Goal: Book appointment/travel/reservation

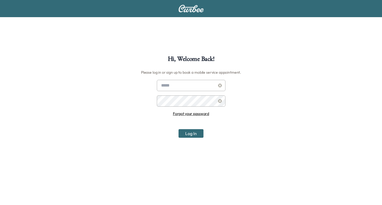
type input "**********"
click at [181, 86] on input "**********" at bounding box center [191, 85] width 69 height 11
drag, startPoint x: 192, startPoint y: 132, endPoint x: 193, endPoint y: 129, distance: 3.6
click at [192, 132] on button "Log In" at bounding box center [191, 133] width 25 height 9
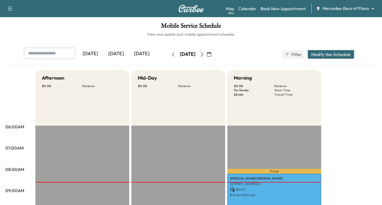
click at [275, 12] on div "Map Beta Calendar Book New Appointment Mercedes-Benz of Plano ******** ​" at bounding box center [302, 8] width 152 height 10
click at [277, 9] on link "Book New Appointment" at bounding box center [283, 8] width 45 height 6
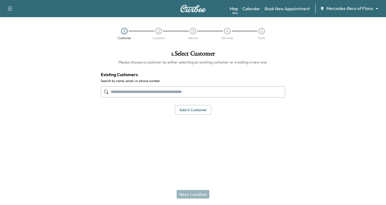
click at [128, 91] on input "text" at bounding box center [193, 91] width 184 height 11
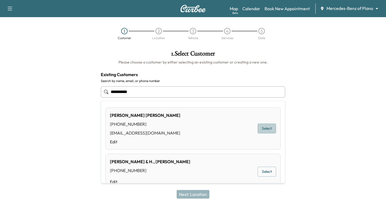
click at [265, 127] on button "Select" at bounding box center [267, 129] width 18 height 10
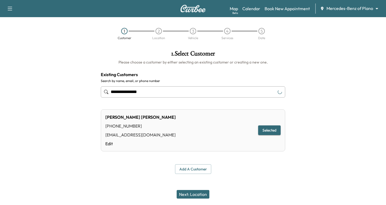
type input "**********"
click at [184, 195] on button "Next: Location" at bounding box center [193, 194] width 33 height 9
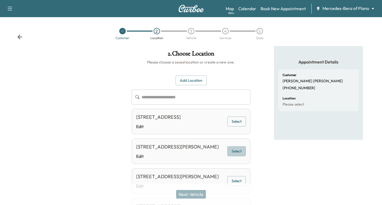
click at [234, 156] on button "Select" at bounding box center [236, 151] width 18 height 10
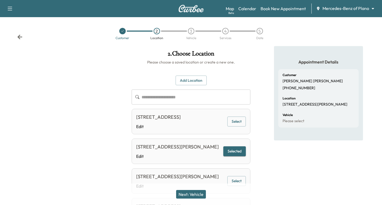
click at [181, 192] on button "Next: Vehicle" at bounding box center [191, 194] width 30 height 9
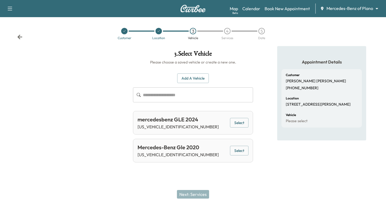
click at [244, 122] on button "Select" at bounding box center [239, 123] width 18 height 10
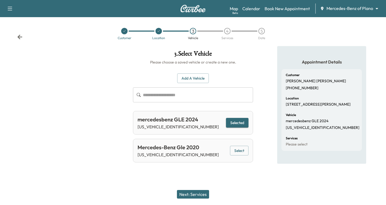
click at [188, 192] on button "Next: Services" at bounding box center [193, 194] width 32 height 9
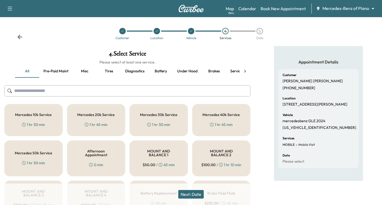
click at [157, 119] on div "Mercedes 30k Service 1 hr 30 min" at bounding box center [158, 120] width 58 height 32
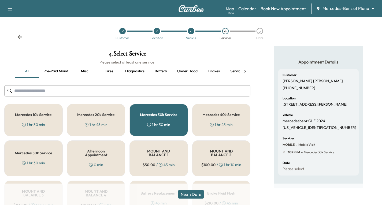
click at [190, 194] on button "Next: Date" at bounding box center [190, 194] width 25 height 9
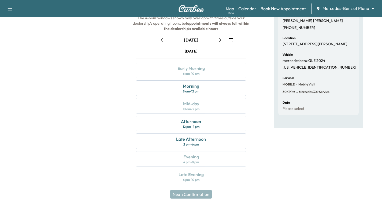
scroll to position [63, 0]
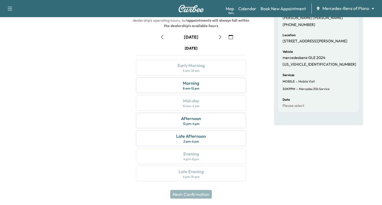
click at [221, 37] on icon "button" at bounding box center [220, 37] width 2 height 4
click at [220, 37] on icon "button" at bounding box center [220, 37] width 4 height 4
click at [162, 38] on icon "button" at bounding box center [162, 37] width 4 height 4
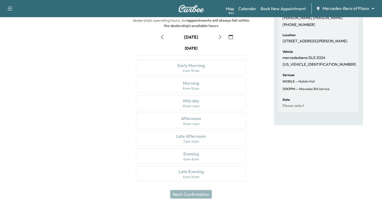
click at [161, 38] on icon "button" at bounding box center [162, 37] width 4 height 4
click at [226, 84] on div "Morning 8 am - 12 pm" at bounding box center [191, 85] width 110 height 16
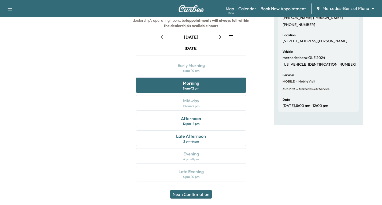
click at [190, 196] on button "Next: Confirmation" at bounding box center [191, 194] width 42 height 9
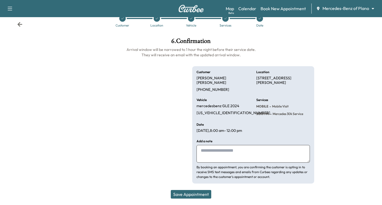
scroll to position [8, 0]
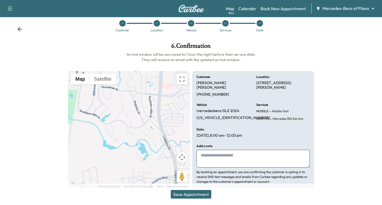
click at [188, 194] on button "Save Appointment" at bounding box center [191, 194] width 40 height 9
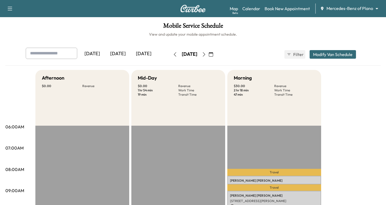
click at [374, 9] on body "Support Log Out Map Beta Calendar Book New Appointment Mercedes-Benz of Plano *…" at bounding box center [193, 102] width 386 height 205
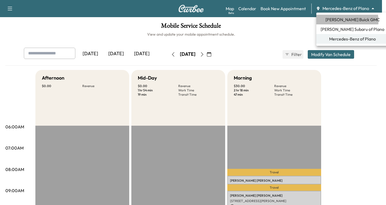
click at [343, 21] on span "[PERSON_NAME] Buick GMC" at bounding box center [352, 19] width 54 height 6
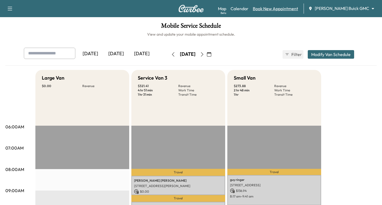
click at [280, 9] on link "Book New Appointment" at bounding box center [275, 8] width 45 height 6
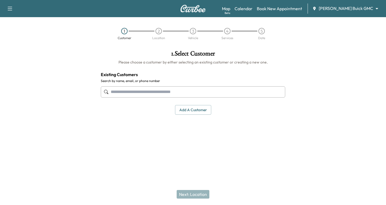
click at [125, 91] on input "text" at bounding box center [193, 91] width 184 height 11
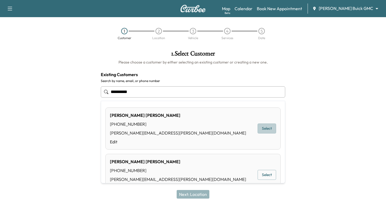
click at [267, 130] on button "Select" at bounding box center [267, 129] width 18 height 10
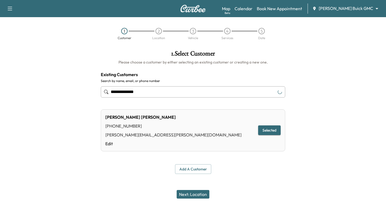
type input "**********"
click at [196, 195] on button "Next: Location" at bounding box center [193, 194] width 33 height 9
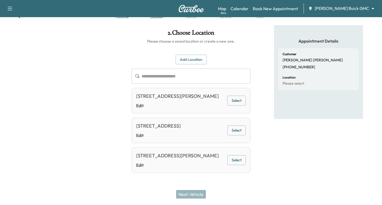
scroll to position [36, 0]
click at [238, 96] on button "Select" at bounding box center [236, 101] width 18 height 10
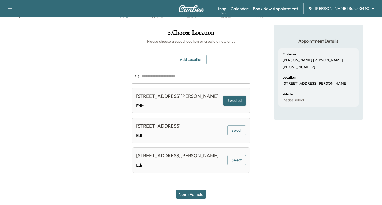
click at [194, 192] on button "Next: Vehicle" at bounding box center [191, 194] width 30 height 9
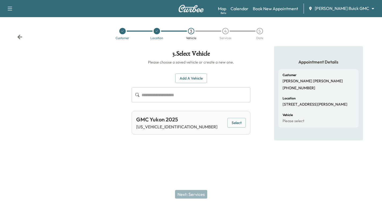
scroll to position [0, 0]
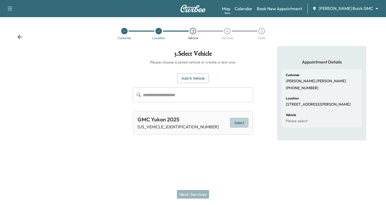
click at [233, 121] on button "Select" at bounding box center [239, 123] width 18 height 10
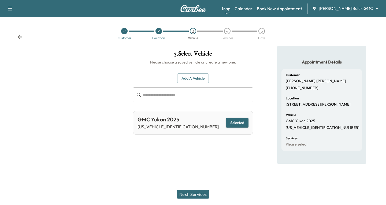
click at [192, 195] on button "Next: Services" at bounding box center [193, 194] width 32 height 9
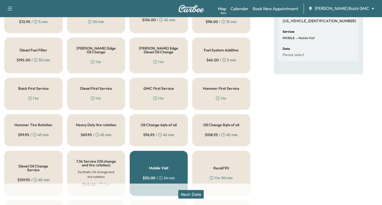
scroll to position [107, 0]
click at [158, 96] on div "1 hr" at bounding box center [158, 97] width 11 height 5
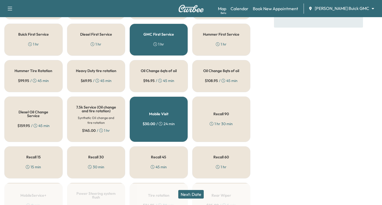
click at [198, 194] on button "Next: Date" at bounding box center [190, 194] width 25 height 9
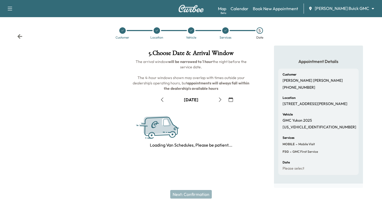
scroll to position [63, 0]
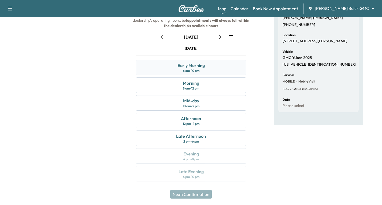
click at [190, 68] on div "Early Morning" at bounding box center [190, 65] width 27 height 6
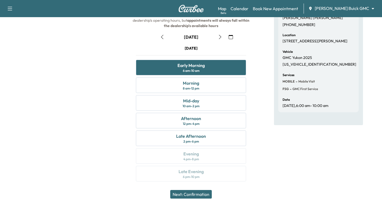
click at [202, 193] on button "Next: Confirmation" at bounding box center [191, 194] width 42 height 9
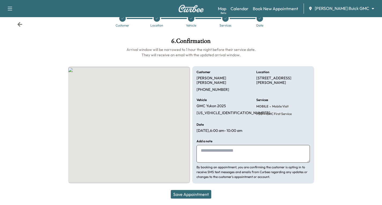
scroll to position [10, 0]
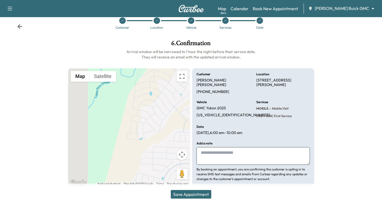
click at [190, 196] on button "Save Appointment" at bounding box center [191, 194] width 40 height 9
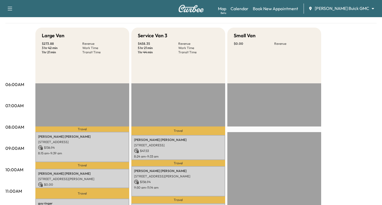
scroll to position [10, 0]
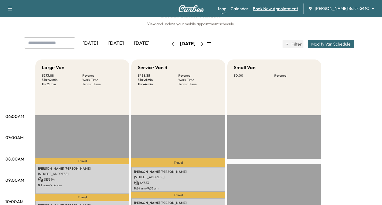
click at [296, 6] on link "Book New Appointment" at bounding box center [275, 8] width 45 height 6
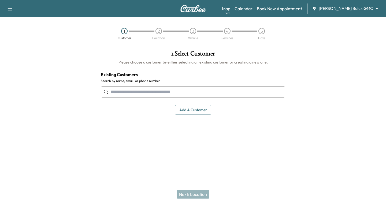
click at [118, 90] on input "text" at bounding box center [193, 91] width 184 height 11
type input "*******"
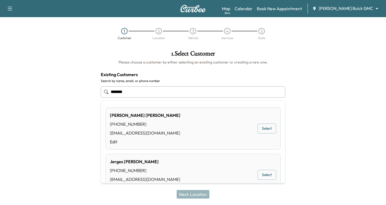
drag, startPoint x: 131, startPoint y: 92, endPoint x: 101, endPoint y: 93, distance: 29.8
click at [101, 93] on input "*******" at bounding box center [193, 91] width 184 height 11
click at [264, 130] on button "Select" at bounding box center [267, 129] width 18 height 10
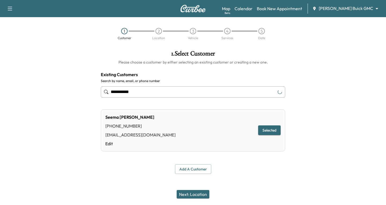
type input "**********"
click at [196, 195] on button "Next: Location" at bounding box center [193, 194] width 33 height 9
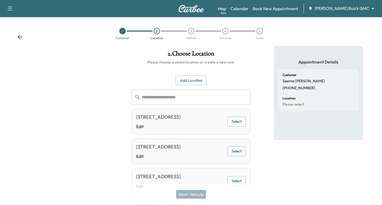
scroll to position [27, 0]
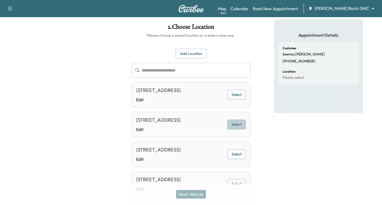
click at [232, 129] on button "Select" at bounding box center [236, 125] width 18 height 10
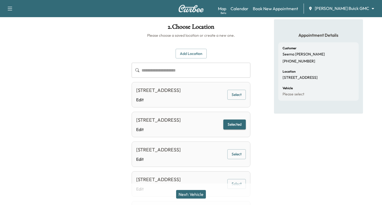
click at [190, 194] on button "Next: Vehicle" at bounding box center [191, 194] width 30 height 9
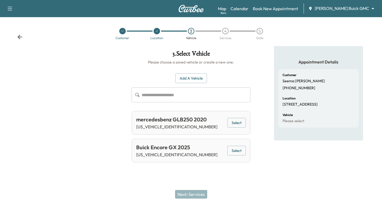
scroll to position [0, 0]
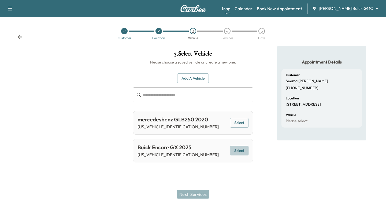
click at [236, 152] on button "Select" at bounding box center [239, 151] width 18 height 10
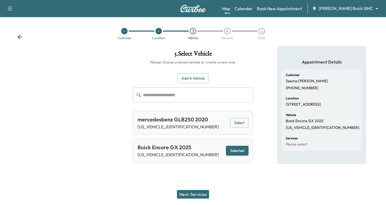
click at [188, 191] on button "Next: Services" at bounding box center [193, 194] width 32 height 9
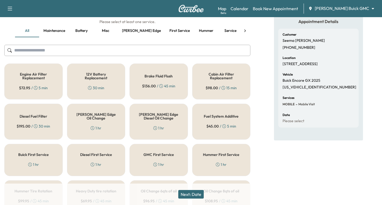
scroll to position [54, 0]
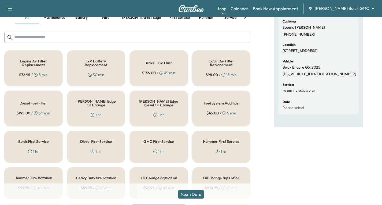
click at [31, 145] on div "Buick First Service 1 hr" at bounding box center [33, 147] width 58 height 32
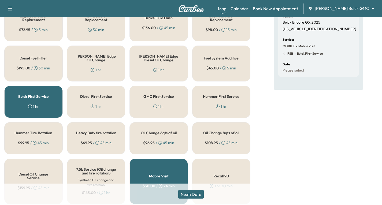
scroll to position [107, 0]
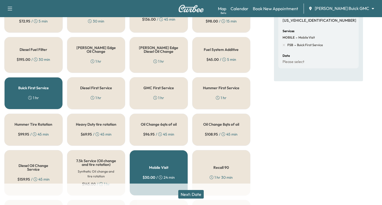
click at [191, 195] on button "Next: Date" at bounding box center [190, 194] width 25 height 9
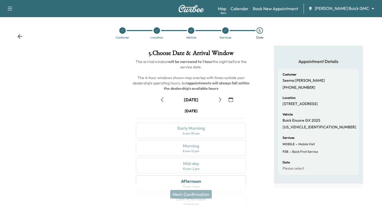
scroll to position [63, 0]
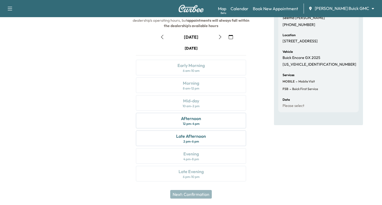
click at [219, 38] on icon "button" at bounding box center [220, 37] width 4 height 4
click at [161, 35] on icon "button" at bounding box center [162, 37] width 4 height 4
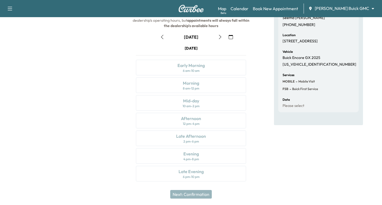
click at [161, 35] on icon "button" at bounding box center [162, 37] width 4 height 4
click at [217, 121] on div "Afternoon 12 pm - 4 pm" at bounding box center [191, 121] width 110 height 16
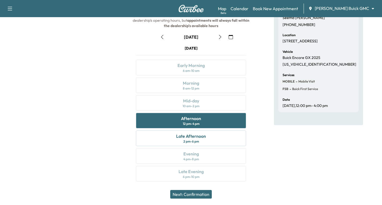
click at [200, 193] on button "Next: Confirmation" at bounding box center [191, 194] width 42 height 9
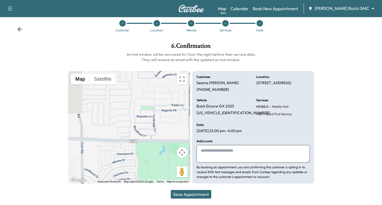
click at [192, 195] on button "Save Appointment" at bounding box center [191, 194] width 40 height 9
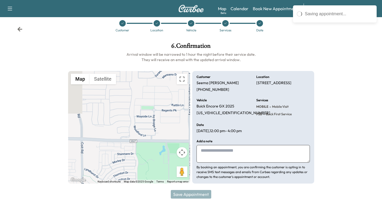
click at [339, 45] on div at bounding box center [350, 113] width 64 height 150
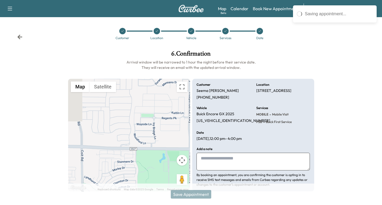
click at [19, 38] on icon at bounding box center [19, 37] width 5 height 5
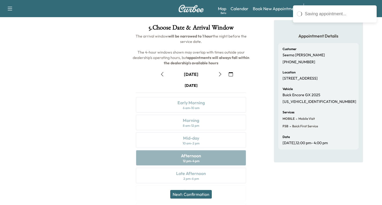
scroll to position [63, 0]
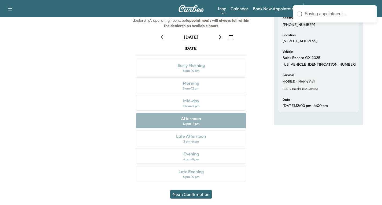
click at [220, 38] on icon "button" at bounding box center [220, 37] width 4 height 4
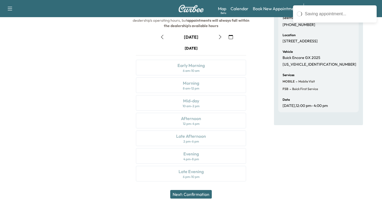
click at [220, 38] on icon "button" at bounding box center [220, 37] width 4 height 4
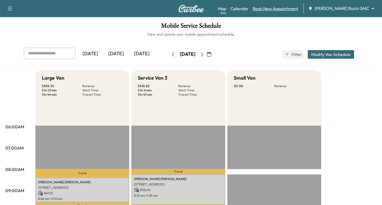
click at [296, 10] on link "Book New Appointment" at bounding box center [275, 8] width 45 height 6
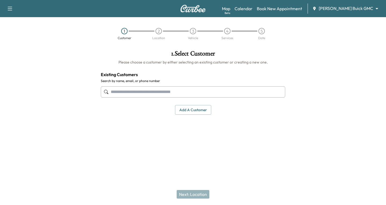
click at [110, 90] on div at bounding box center [193, 92] width 184 height 18
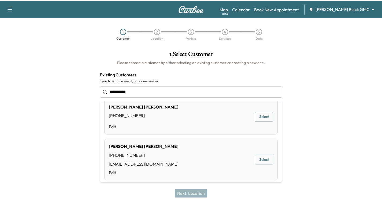
scroll to position [13, 0]
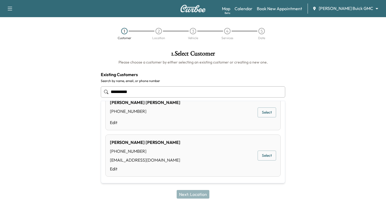
click at [262, 156] on button "Select" at bounding box center [267, 156] width 18 height 10
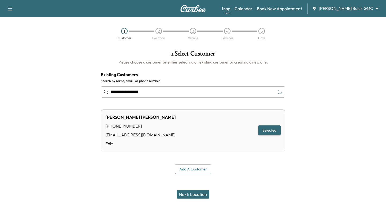
type input "**********"
click at [189, 195] on button "Next: Location" at bounding box center [193, 194] width 33 height 9
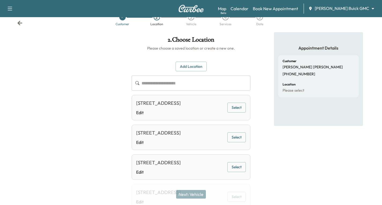
scroll to position [27, 0]
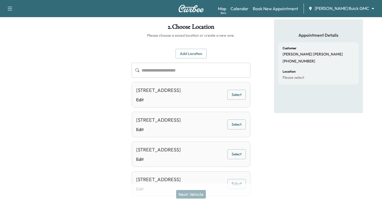
click at [239, 98] on button "Select" at bounding box center [236, 95] width 18 height 10
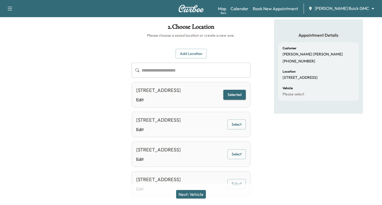
click at [189, 194] on button "Next: Vehicle" at bounding box center [191, 194] width 30 height 9
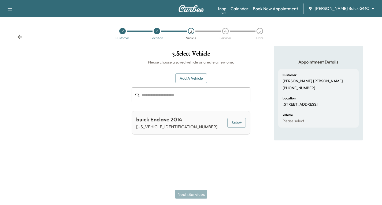
scroll to position [0, 0]
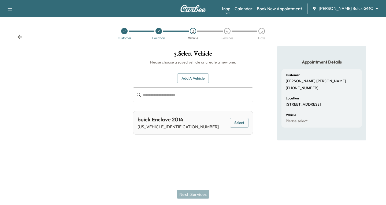
click at [236, 121] on button "Select" at bounding box center [239, 123] width 18 height 10
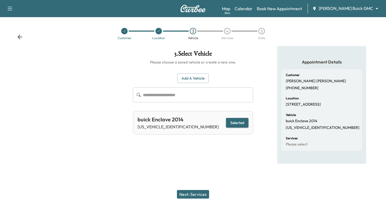
click at [183, 192] on button "Next: Services" at bounding box center [193, 194] width 32 height 9
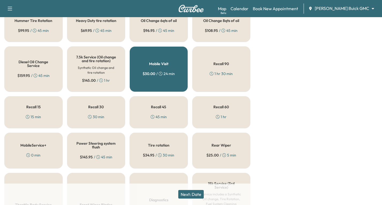
scroll to position [214, 0]
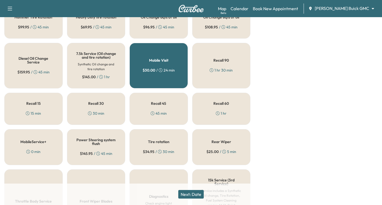
click at [84, 111] on div "Recall 30 30 min" at bounding box center [96, 109] width 58 height 32
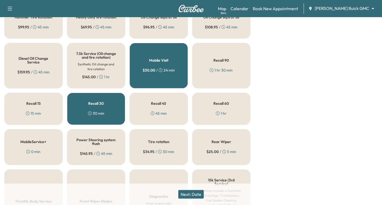
click at [195, 196] on button "Next: Date" at bounding box center [190, 194] width 25 height 9
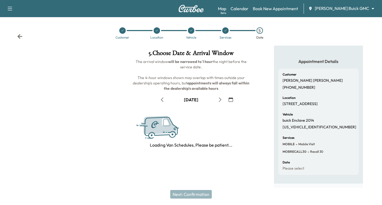
scroll to position [63, 0]
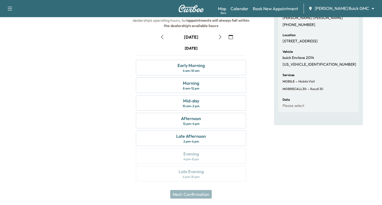
click at [230, 34] on button "button" at bounding box center [230, 37] width 9 height 9
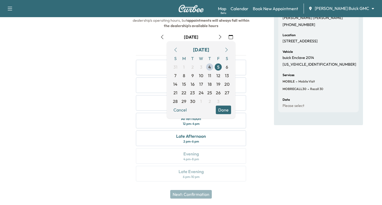
click at [224, 50] on icon "button" at bounding box center [226, 50] width 4 height 4
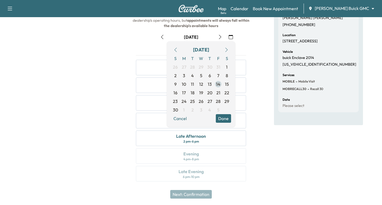
click at [218, 84] on span "14" at bounding box center [218, 84] width 4 height 6
click at [225, 119] on button "Done" at bounding box center [223, 118] width 15 height 9
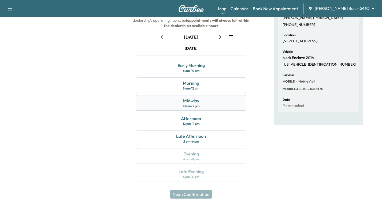
click at [215, 100] on div "Mid-day 10 am - 2 pm" at bounding box center [191, 103] width 110 height 16
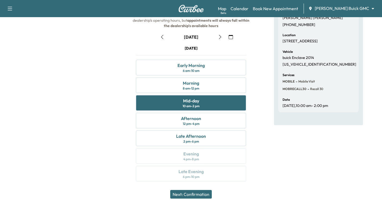
click at [193, 196] on button "Next: Confirmation" at bounding box center [191, 194] width 42 height 9
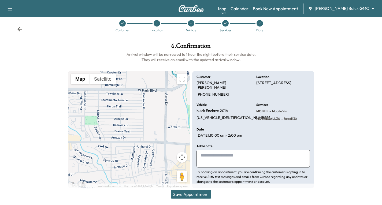
drag, startPoint x: 208, startPoint y: 147, endPoint x: 206, endPoint y: 150, distance: 3.6
click at [208, 150] on textarea at bounding box center [252, 159] width 113 height 18
type textarea "******"
click at [202, 195] on button "Save Appointment" at bounding box center [191, 194] width 40 height 9
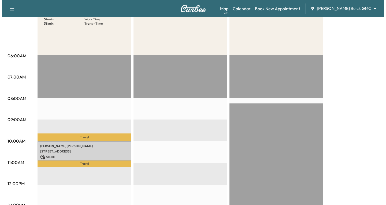
scroll to position [80, 0]
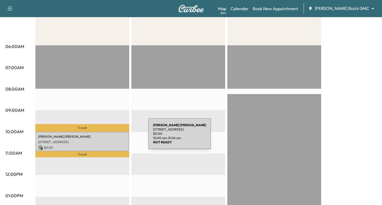
click at [108, 137] on p "[PERSON_NAME]" at bounding box center [82, 137] width 88 height 4
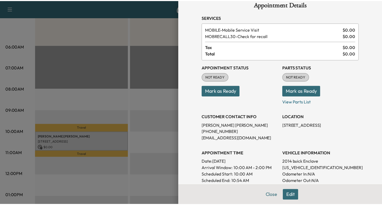
scroll to position [0, 0]
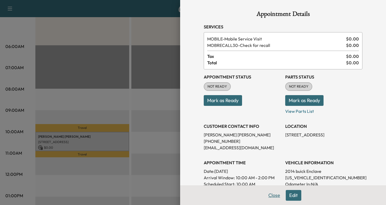
click at [268, 195] on button "Close" at bounding box center [274, 195] width 19 height 11
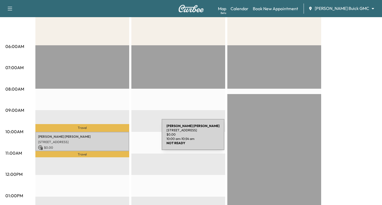
click at [121, 138] on div "[PERSON_NAME] [STREET_ADDRESS] $ 0.00 10:00 am - 10:54 am" at bounding box center [82, 142] width 94 height 20
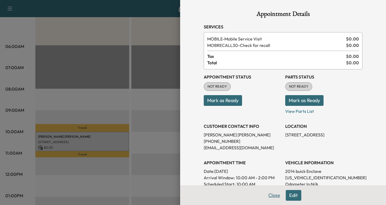
click at [270, 194] on button "Close" at bounding box center [274, 195] width 19 height 11
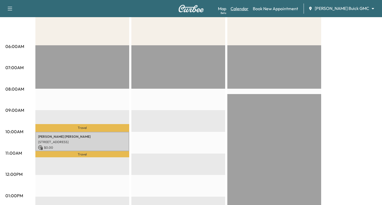
click at [249, 7] on link "Calendar" at bounding box center [240, 8] width 18 height 6
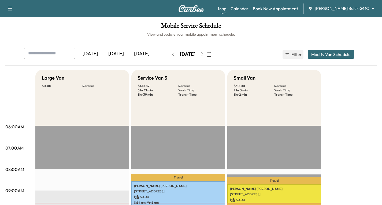
click at [204, 55] on icon "button" at bounding box center [202, 54] width 4 height 4
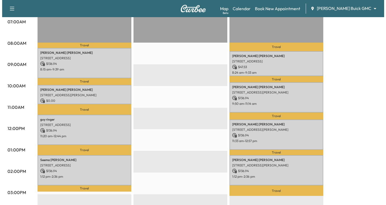
scroll to position [134, 0]
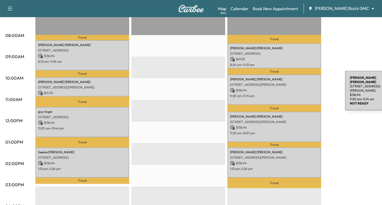
click at [305, 90] on p "$ 136.94" at bounding box center [274, 90] width 88 height 5
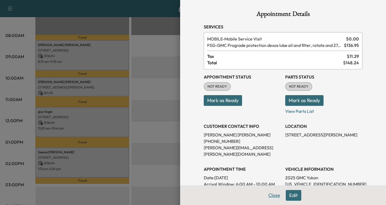
click at [268, 194] on button "Close" at bounding box center [274, 195] width 19 height 11
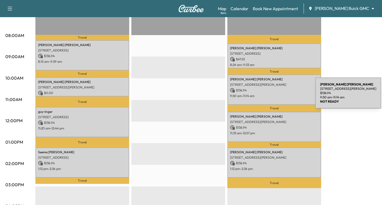
drag, startPoint x: 283, startPoint y: 92, endPoint x: 275, endPoint y: 96, distance: 9.0
click at [275, 96] on p "9:50 am - 11:14 am" at bounding box center [274, 96] width 88 height 4
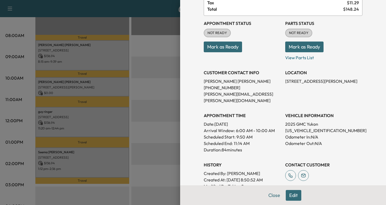
scroll to position [80, 0]
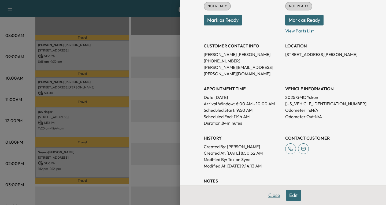
click at [271, 196] on button "Close" at bounding box center [274, 195] width 19 height 11
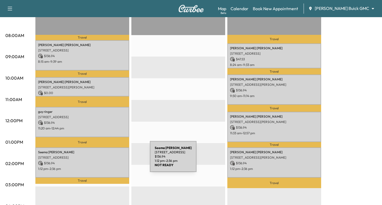
drag, startPoint x: 110, startPoint y: 160, endPoint x: 114, endPoint y: 163, distance: 5.4
click at [114, 163] on p "$ 136.94" at bounding box center [82, 163] width 88 height 5
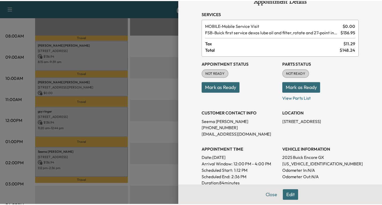
scroll to position [0, 0]
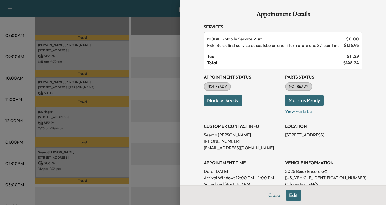
click at [269, 195] on button "Close" at bounding box center [274, 195] width 19 height 11
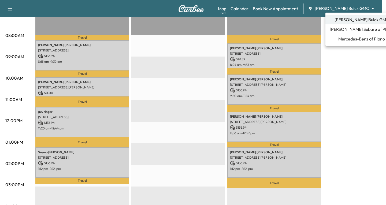
click at [350, 38] on span "Mercedes-Benz of Plano" at bounding box center [361, 39] width 47 height 6
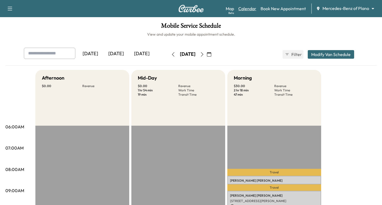
click at [251, 8] on link "Calendar" at bounding box center [247, 8] width 18 height 6
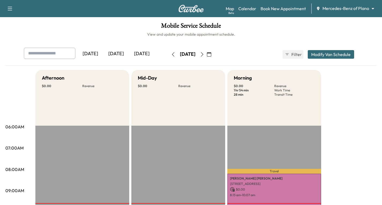
click at [204, 54] on icon "button" at bounding box center [202, 54] width 4 height 4
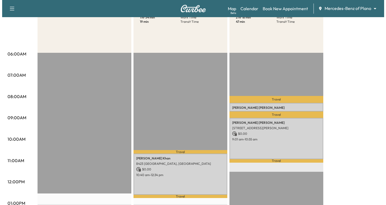
scroll to position [80, 0]
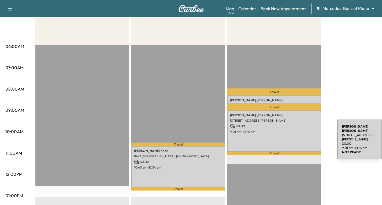
click at [297, 138] on div "[PERSON_NAME] [STREET_ADDRESS][PERSON_NAME] $ 0.00 9:01 am - 10:55 am" at bounding box center [274, 130] width 94 height 41
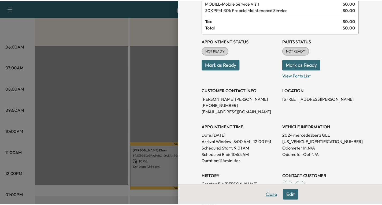
scroll to position [69, 0]
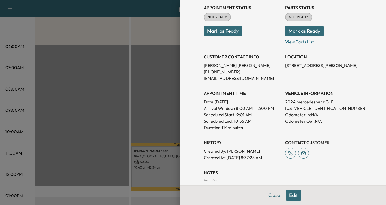
click at [269, 197] on button "Close" at bounding box center [274, 195] width 19 height 11
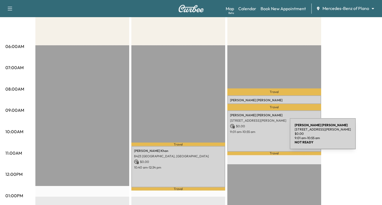
click at [250, 137] on div "[PERSON_NAME] [STREET_ADDRESS][PERSON_NAME] $ 0.00 9:01 am - 10:55 am" at bounding box center [274, 130] width 94 height 41
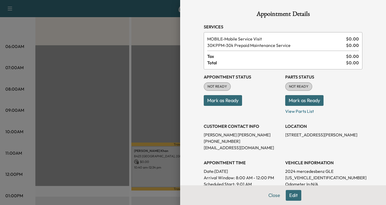
drag, startPoint x: 154, startPoint y: 34, endPoint x: 157, endPoint y: 32, distance: 3.1
click at [155, 34] on div at bounding box center [193, 102] width 386 height 205
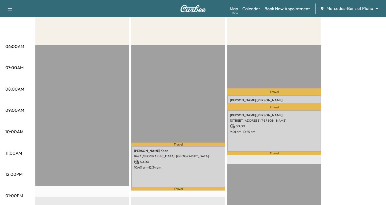
click at [372, 10] on body "Support Log Out Map Beta Calendar Book New Appointment Mercedes-Benz of Plano *…" at bounding box center [193, 22] width 386 height 205
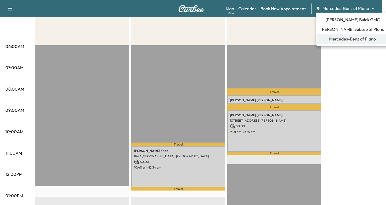
click at [342, 17] on span "[PERSON_NAME] Buick GMC" at bounding box center [352, 19] width 54 height 6
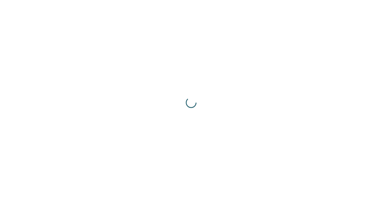
scroll to position [0, 0]
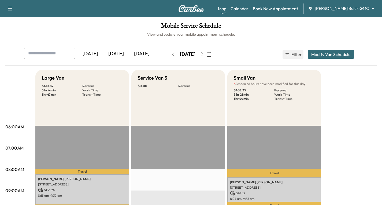
click at [211, 54] on icon "button" at bounding box center [209, 54] width 4 height 4
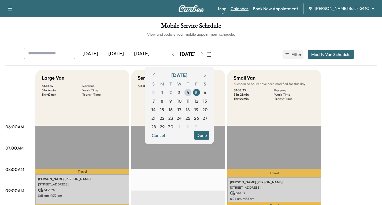
click at [249, 9] on link "Calendar" at bounding box center [240, 8] width 18 height 6
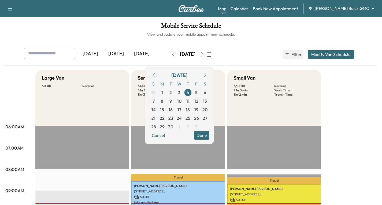
click at [206, 75] on icon "button" at bounding box center [204, 75] width 2 height 4
click at [207, 74] on icon "button" at bounding box center [205, 75] width 4 height 4
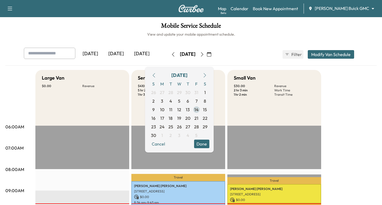
click at [199, 109] on span "14" at bounding box center [196, 109] width 4 height 6
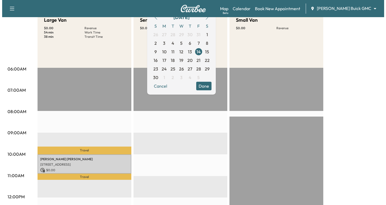
scroll to position [107, 0]
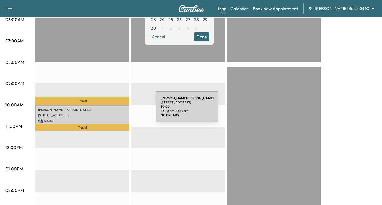
drag, startPoint x: 116, startPoint y: 110, endPoint x: 121, endPoint y: 117, distance: 8.8
click at [121, 117] on div "[PERSON_NAME] [STREET_ADDRESS] $ 0.00 10:00 am - 10:54 am" at bounding box center [82, 115] width 94 height 20
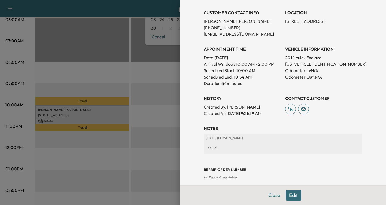
scroll to position [134, 0]
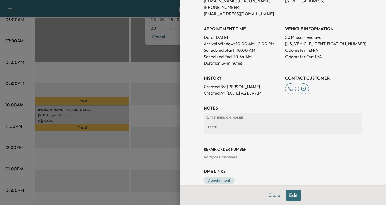
click at [292, 195] on button "Edit" at bounding box center [294, 195] width 16 height 11
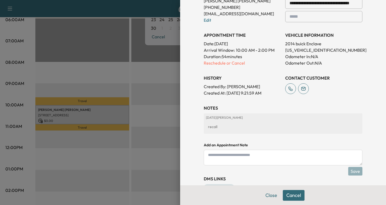
drag, startPoint x: 226, startPoint y: 159, endPoint x: 223, endPoint y: 158, distance: 2.7
click at [224, 158] on textarea at bounding box center [283, 158] width 159 height 16
type textarea "**********"
click at [355, 171] on button "Save" at bounding box center [355, 171] width 14 height 9
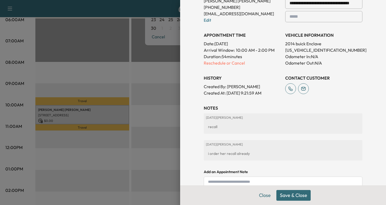
click at [292, 194] on button "Save & Close" at bounding box center [293, 195] width 34 height 11
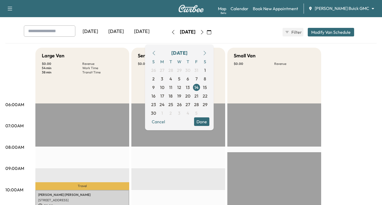
scroll to position [0, 0]
